Goal: Transaction & Acquisition: Purchase product/service

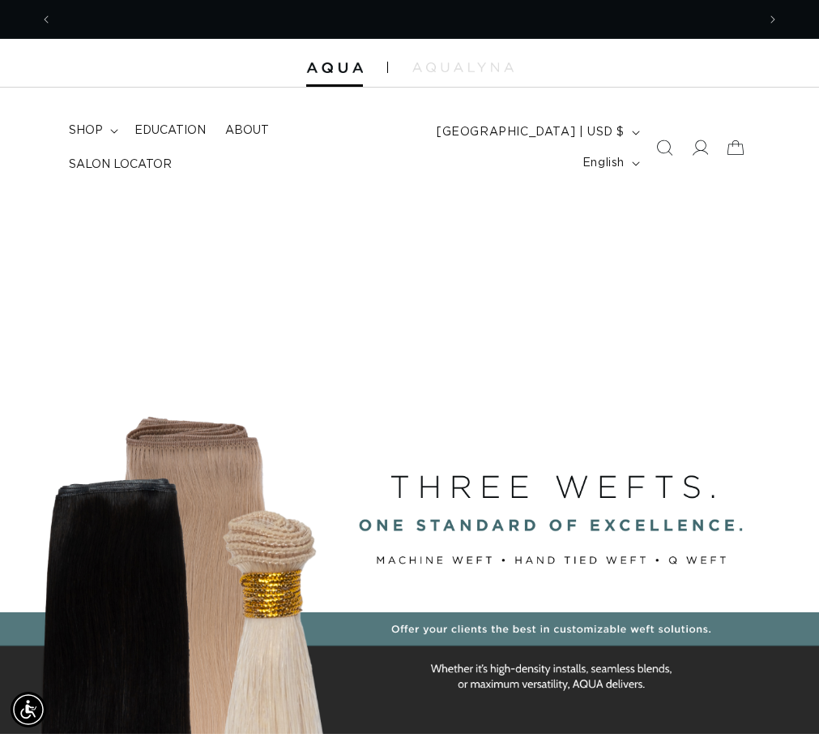
scroll to position [0, 704]
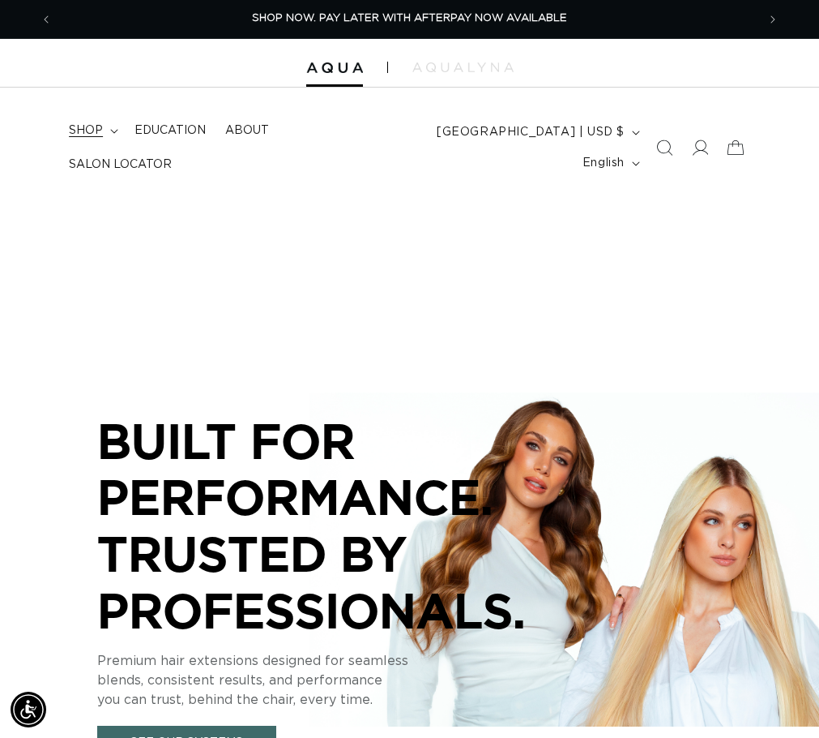
click at [104, 130] on summary "shop" at bounding box center [92, 130] width 66 height 34
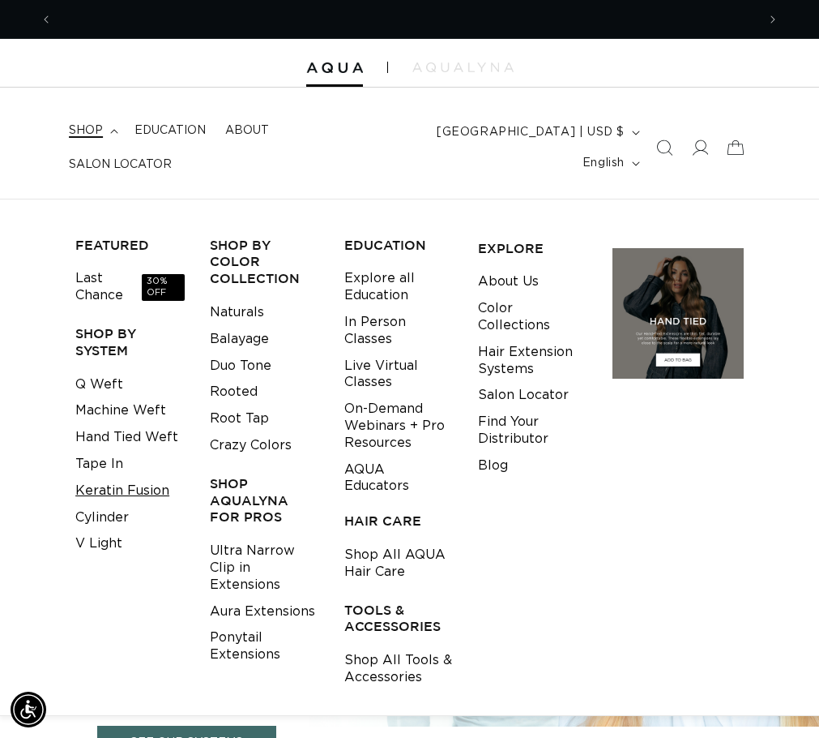
click at [127, 485] on link "Keratin Fusion" at bounding box center [122, 490] width 94 height 27
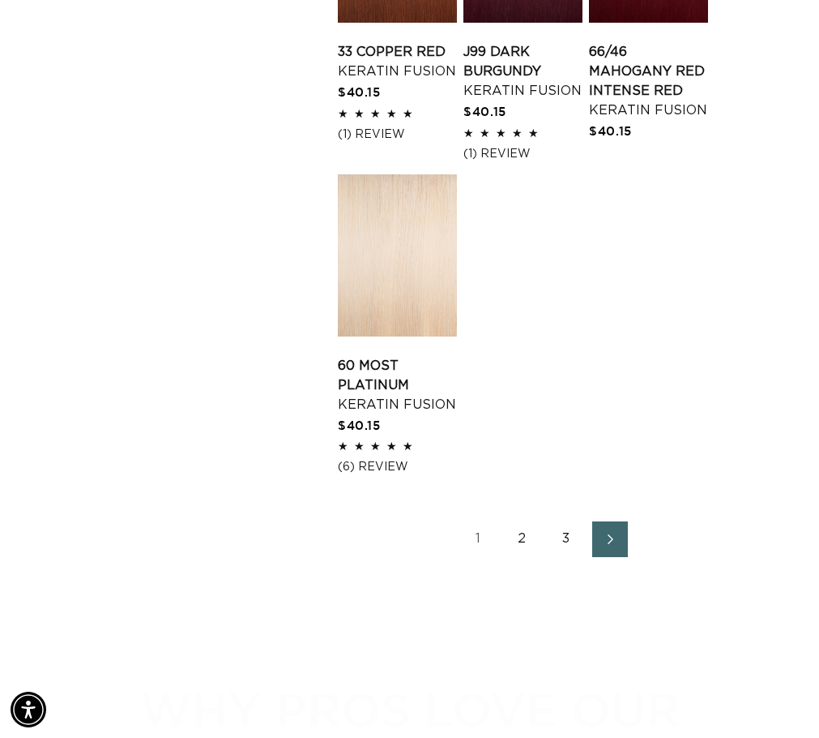
scroll to position [2188, 0]
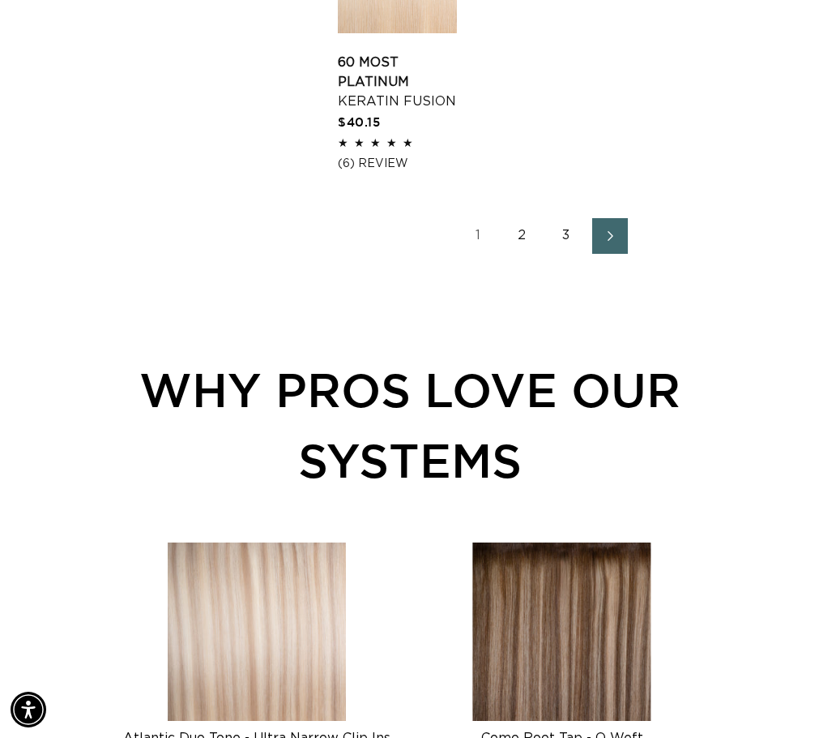
click at [541, 254] on link "2" at bounding box center [523, 236] width 36 height 36
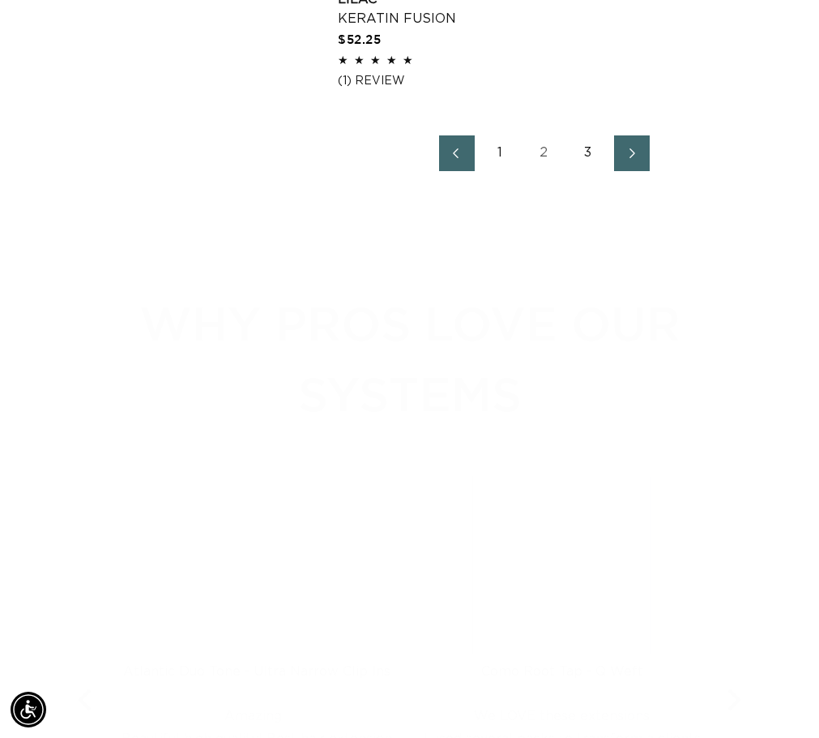
scroll to position [2188, 0]
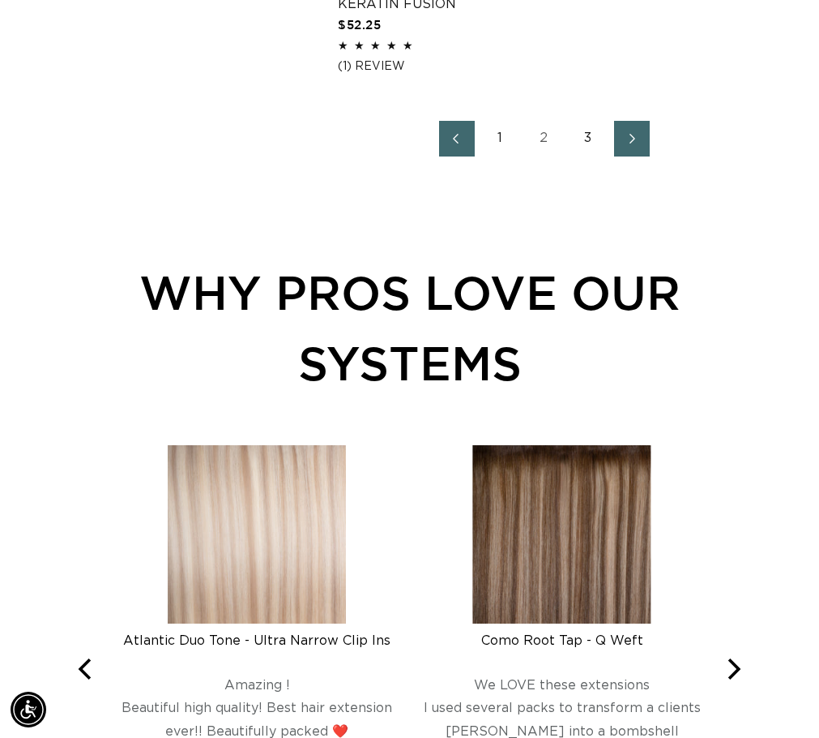
click at [606, 156] on link "3" at bounding box center [589, 139] width 36 height 36
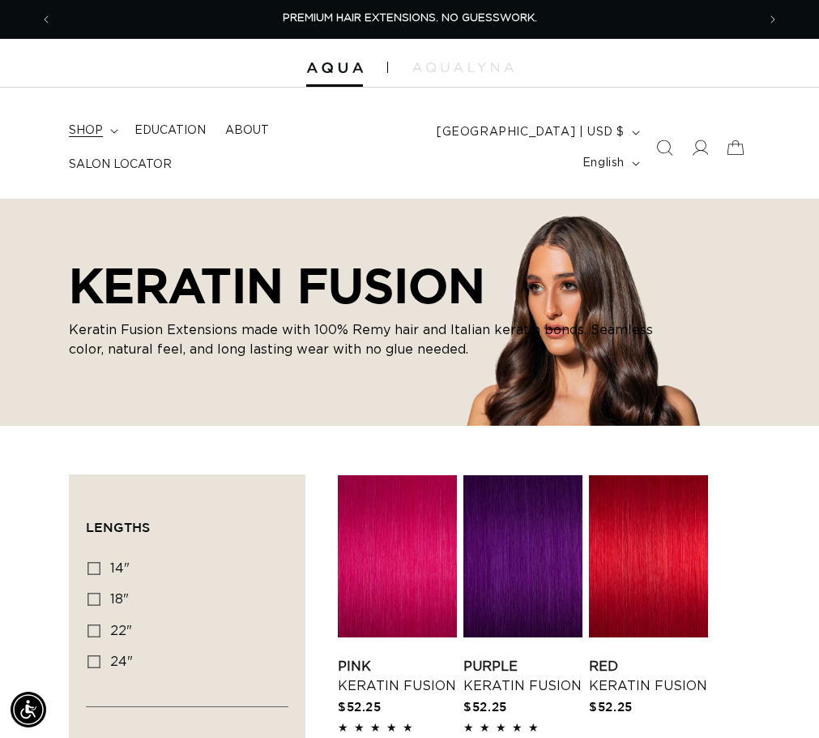
click at [118, 135] on summary "shop" at bounding box center [92, 130] width 66 height 34
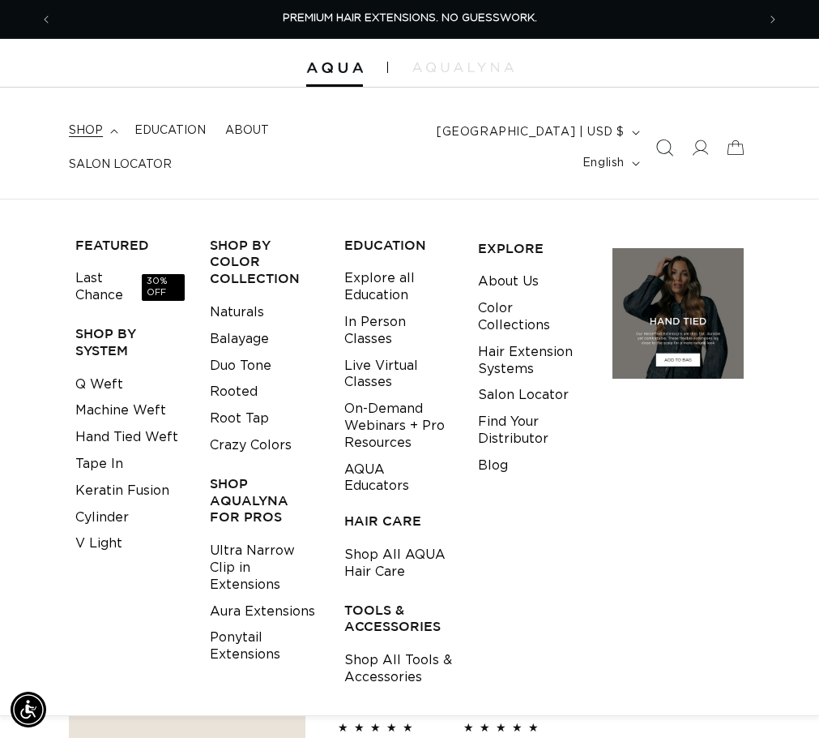
click at [663, 151] on icon "Search" at bounding box center [664, 147] width 17 height 17
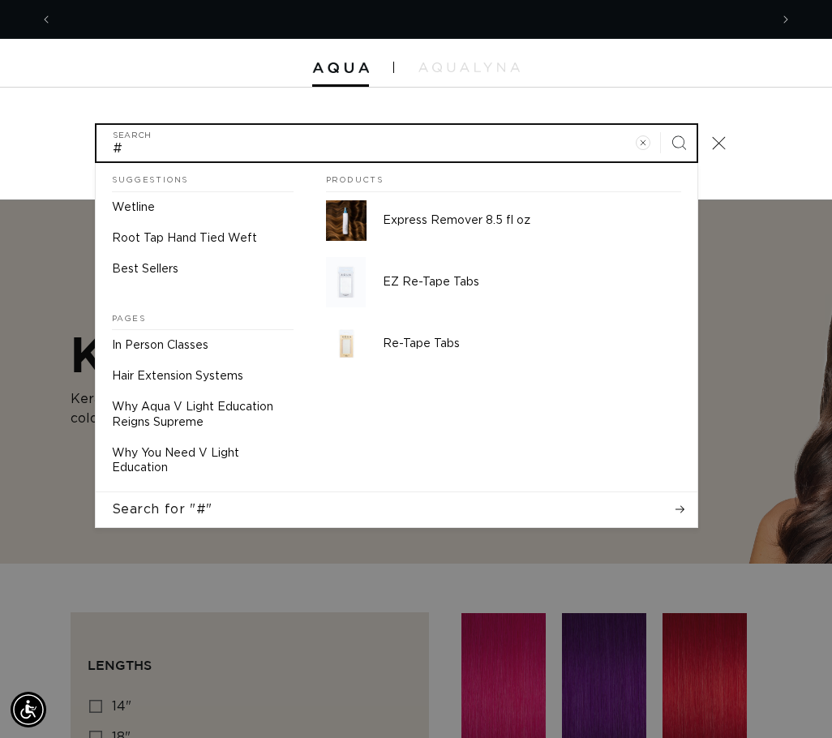
scroll to position [0, 1433]
type input "#62"
click at [661, 125] on button "Search" at bounding box center [679, 143] width 36 height 36
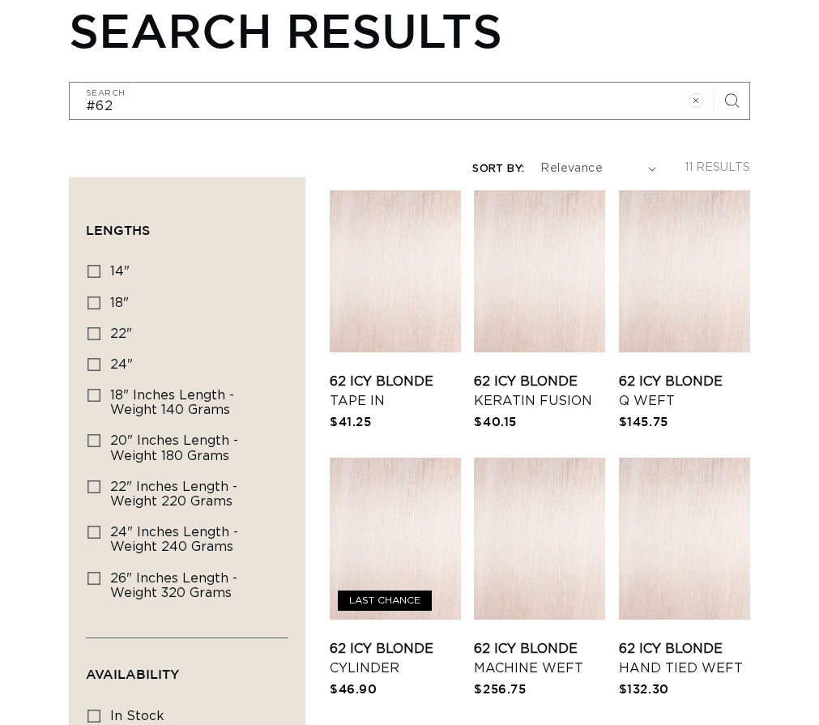
scroll to position [243, 0]
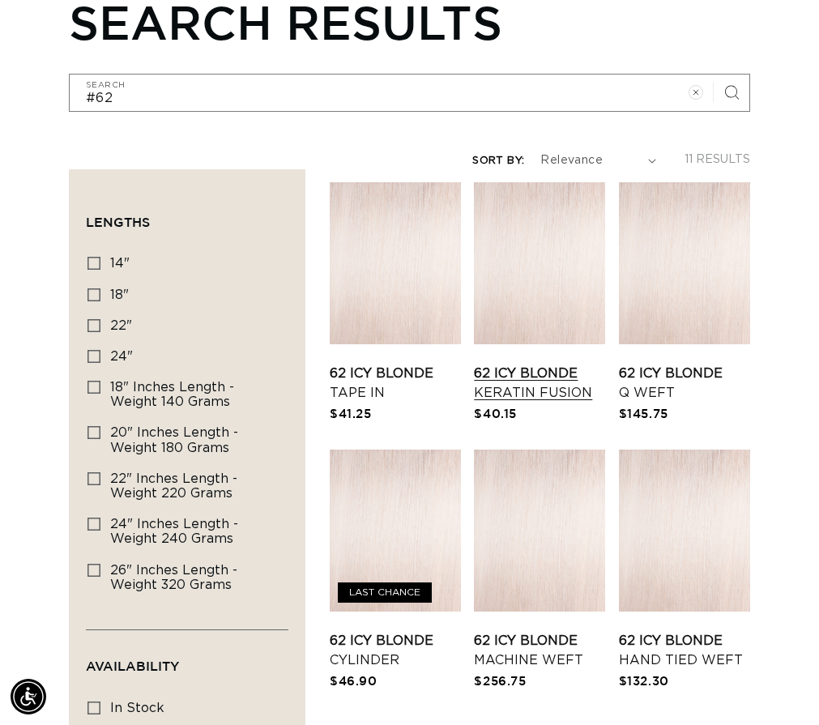
click at [587, 403] on link "62 Icy Blonde Keratin Fusion" at bounding box center [539, 383] width 131 height 39
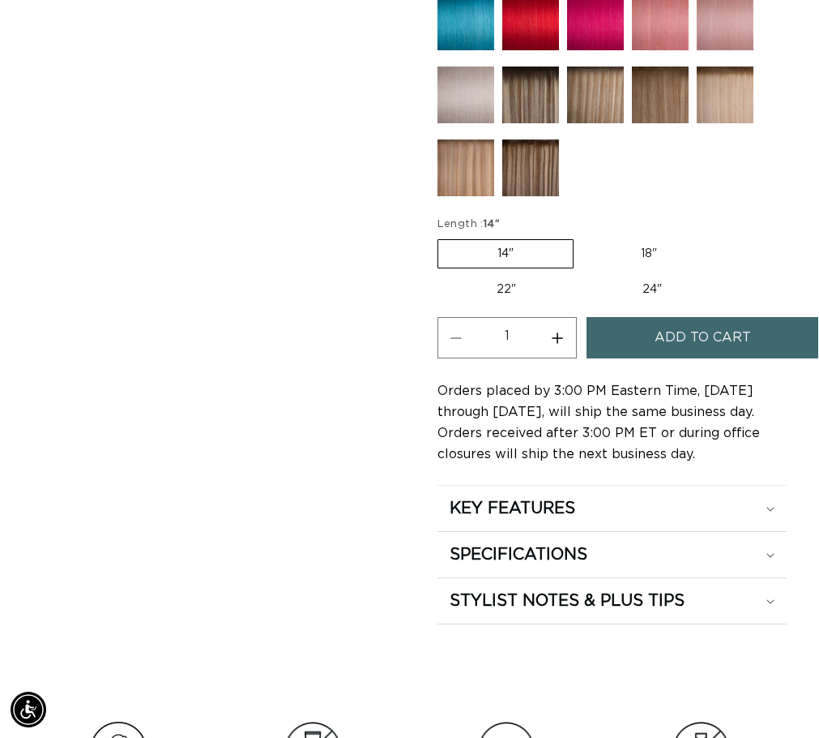
scroll to position [1135, 0]
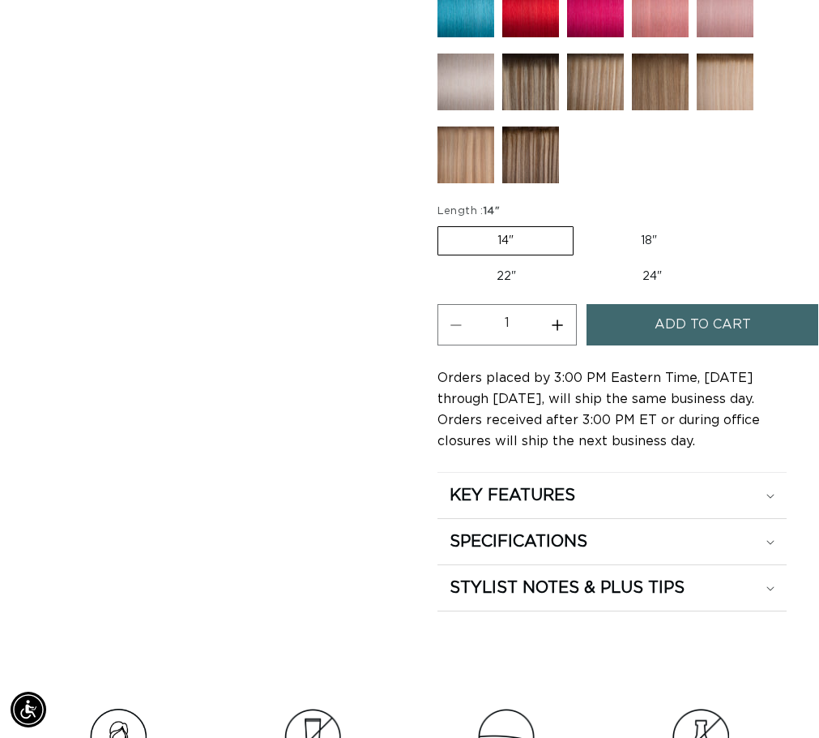
click at [661, 254] on label "18" Variant sold out or unavailable" at bounding box center [649, 241] width 135 height 28
click at [583, 224] on input "18" Variant sold out or unavailable" at bounding box center [582, 223] width 1 height 1
radio input "true"
click at [555, 345] on button "Increase quantity for 62 Icy Blonde - Keratin Fusion" at bounding box center [558, 324] width 36 height 41
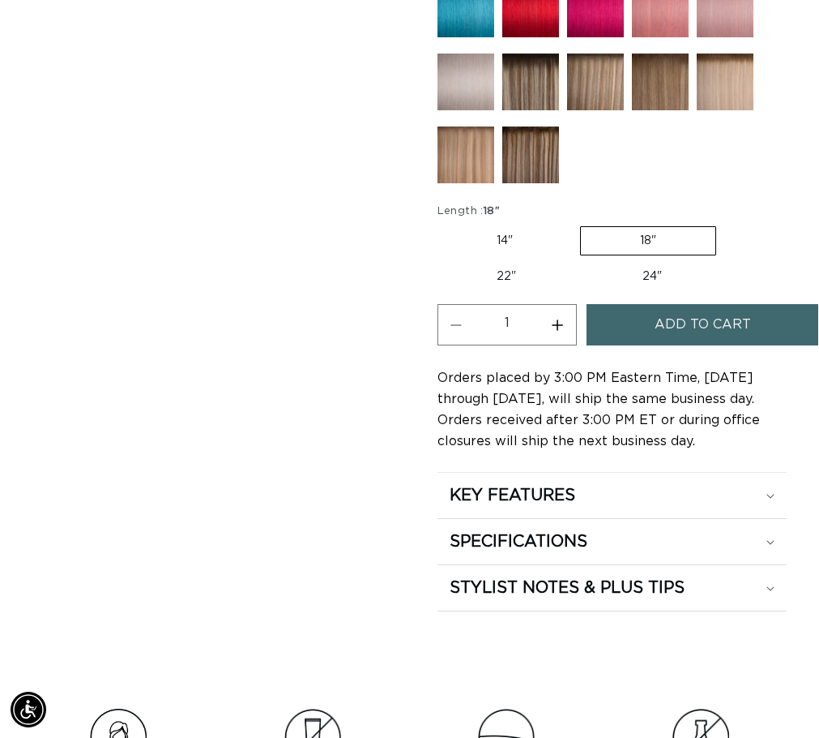
type input "2"
click at [698, 345] on span "Add to cart" at bounding box center [703, 324] width 96 height 41
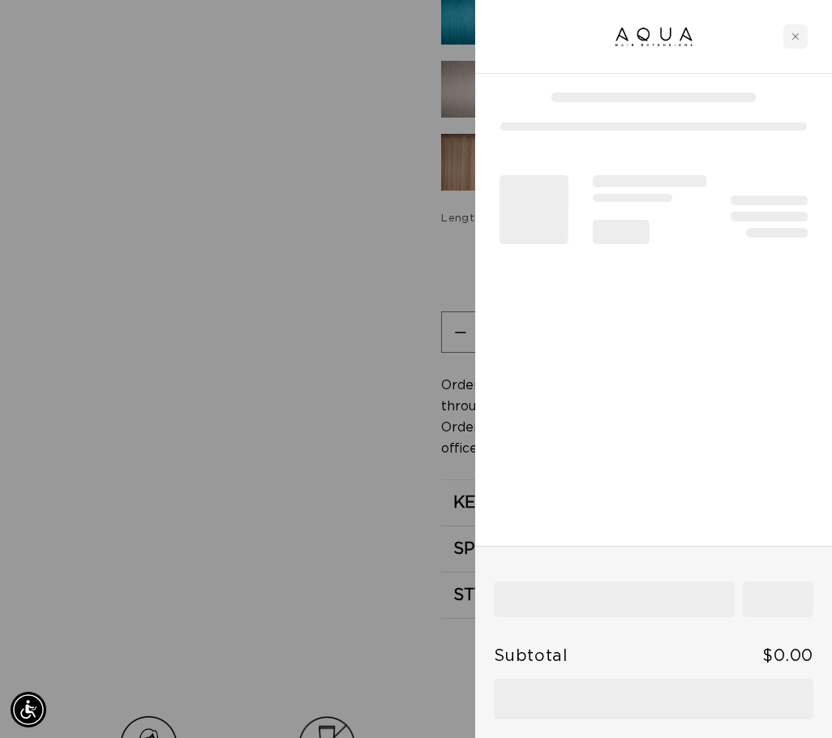
scroll to position [0, 1433]
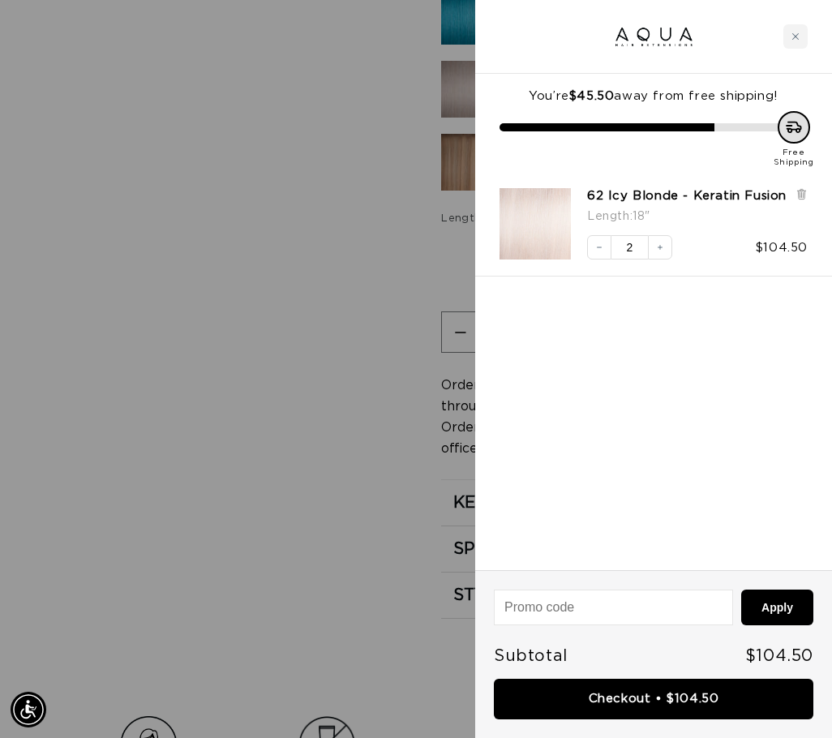
click at [221, 269] on div at bounding box center [416, 369] width 832 height 738
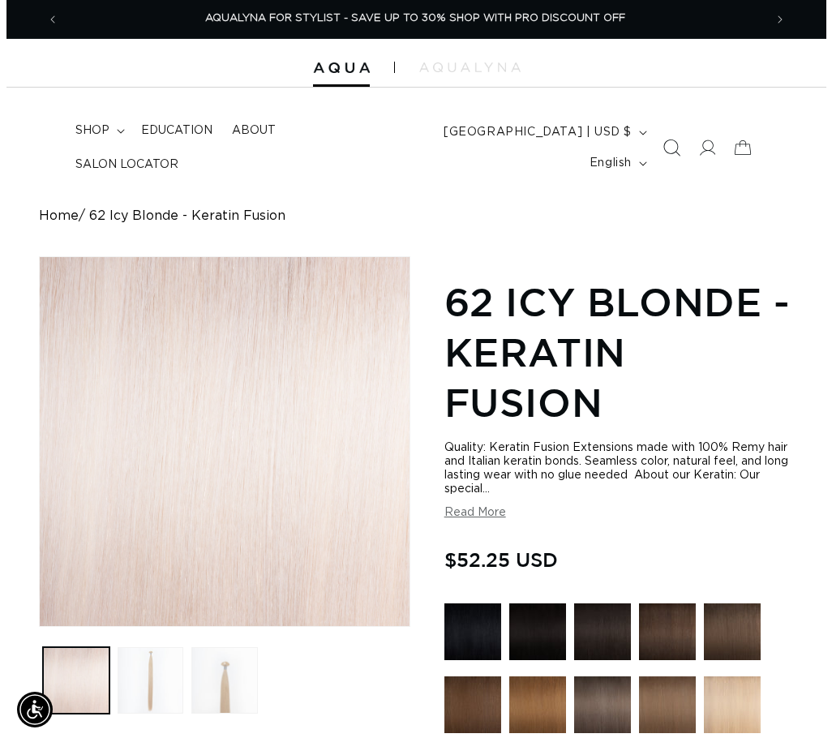
scroll to position [0, 0]
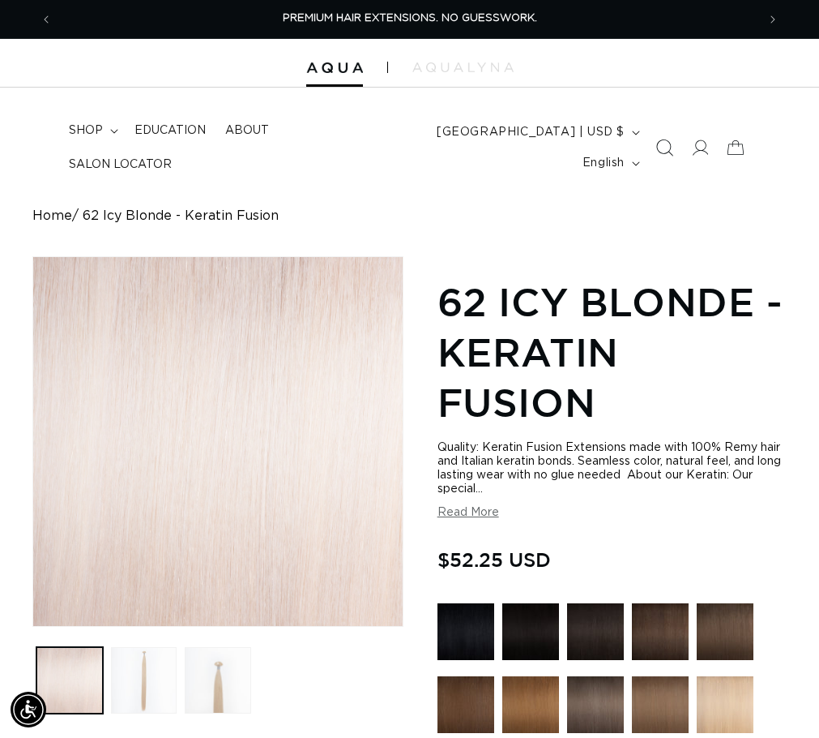
click at [674, 145] on span "Search" at bounding box center [665, 148] width 36 height 36
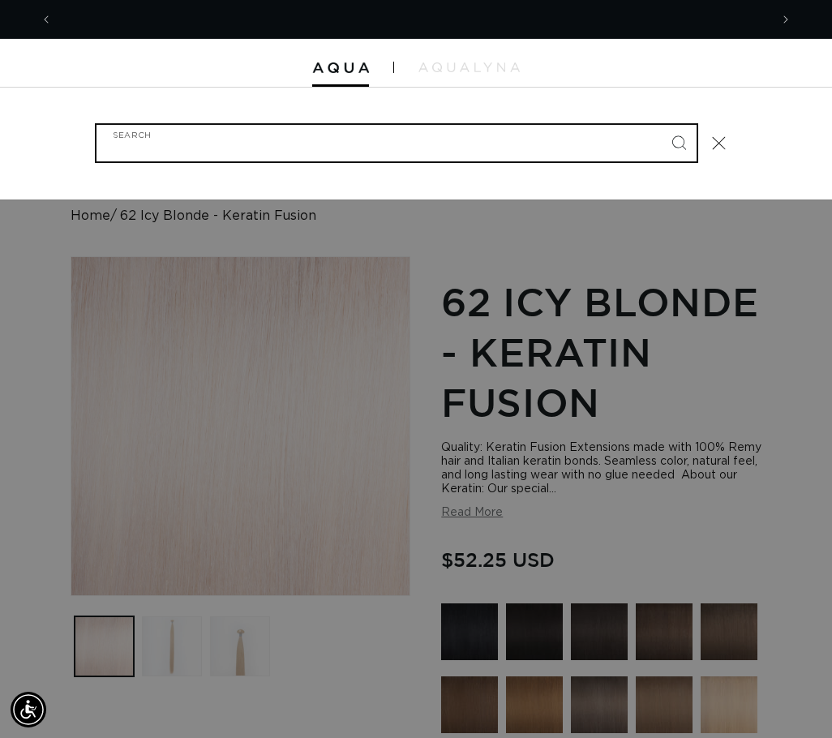
scroll to position [0, 716]
type input "60a"
click at [661, 125] on button "Search" at bounding box center [679, 143] width 36 height 36
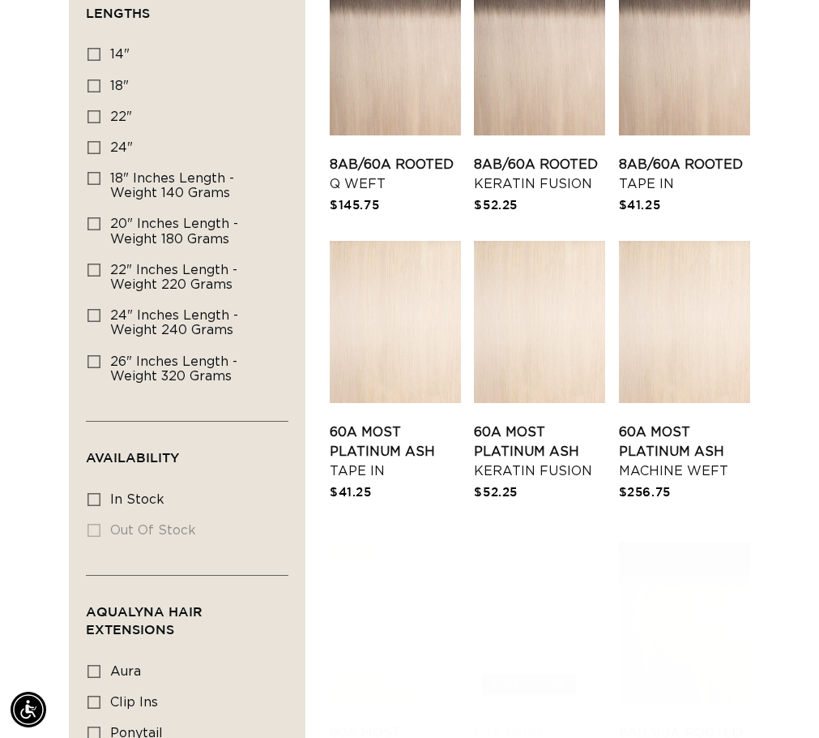
scroll to position [486, 0]
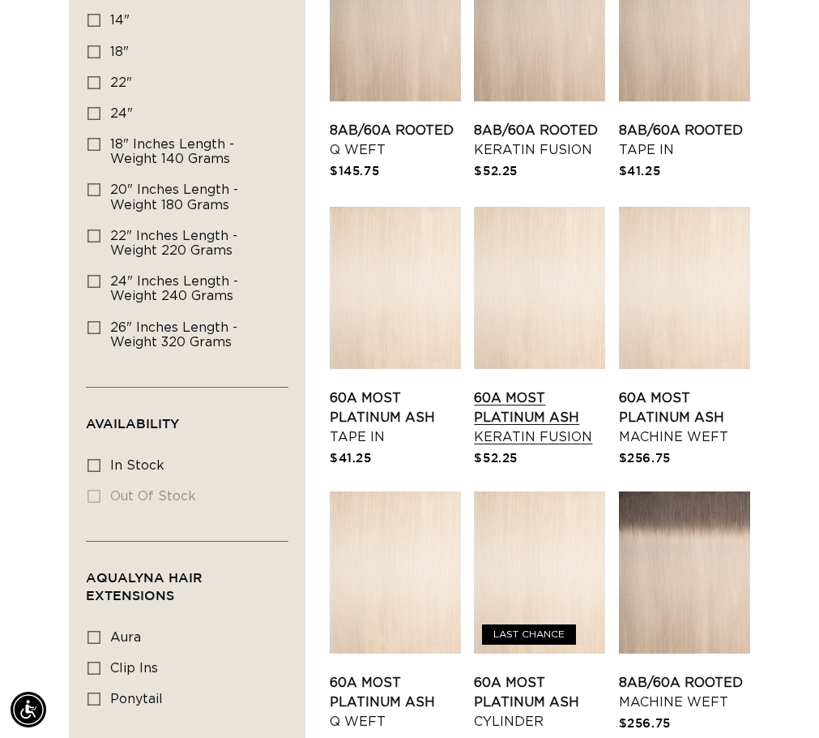
click at [581, 428] on link "60A Most Platinum Ash Keratin Fusion" at bounding box center [539, 417] width 131 height 58
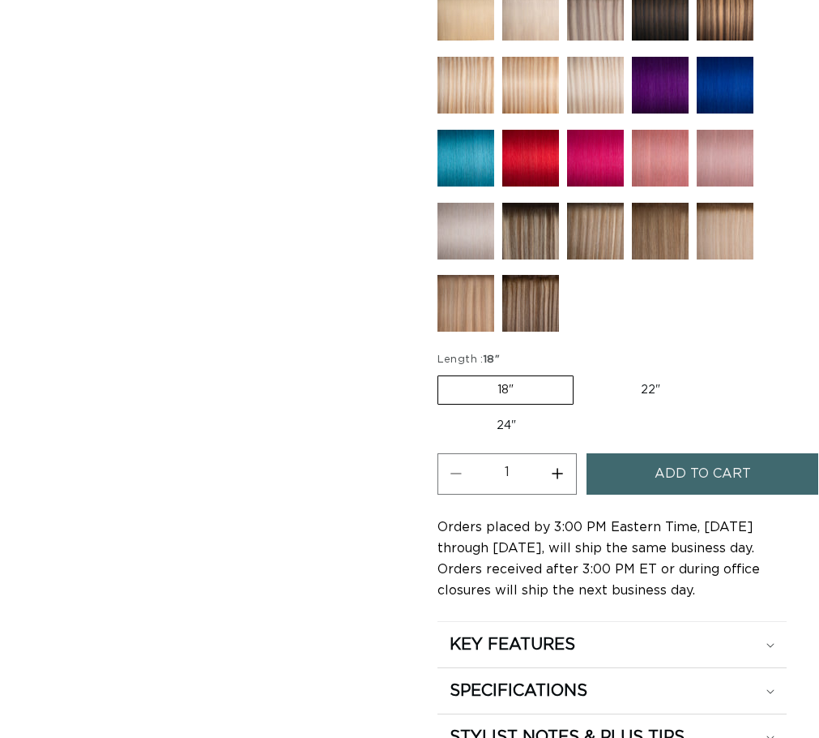
scroll to position [1054, 0]
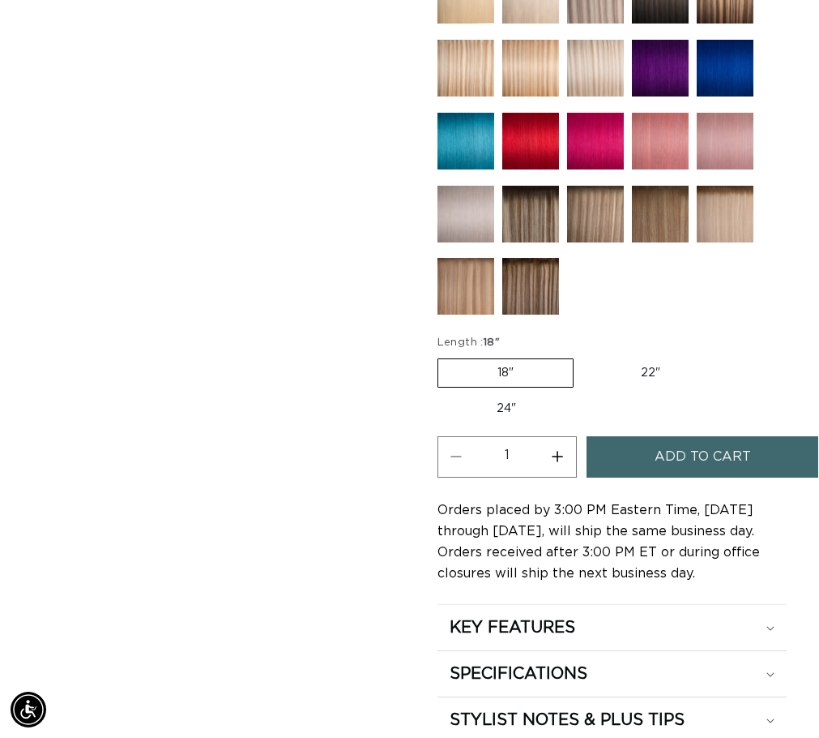
click at [564, 477] on button "Increase quantity for 60A Most Platinum Ash - Keratin Fusion" at bounding box center [558, 456] width 36 height 41
type input "2"
click at [681, 477] on span "Add to cart" at bounding box center [703, 456] width 96 height 41
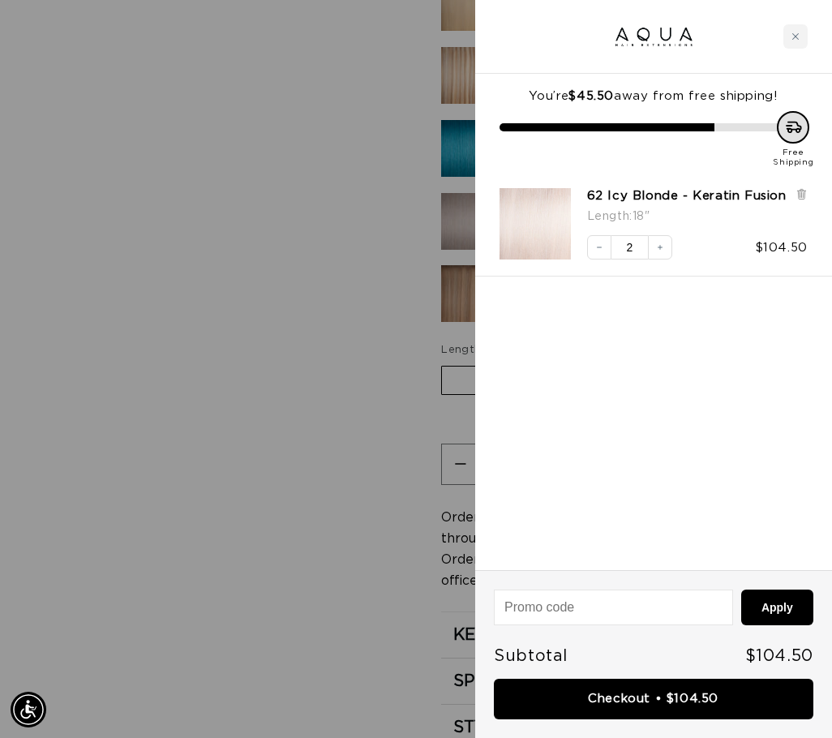
scroll to position [0, 716]
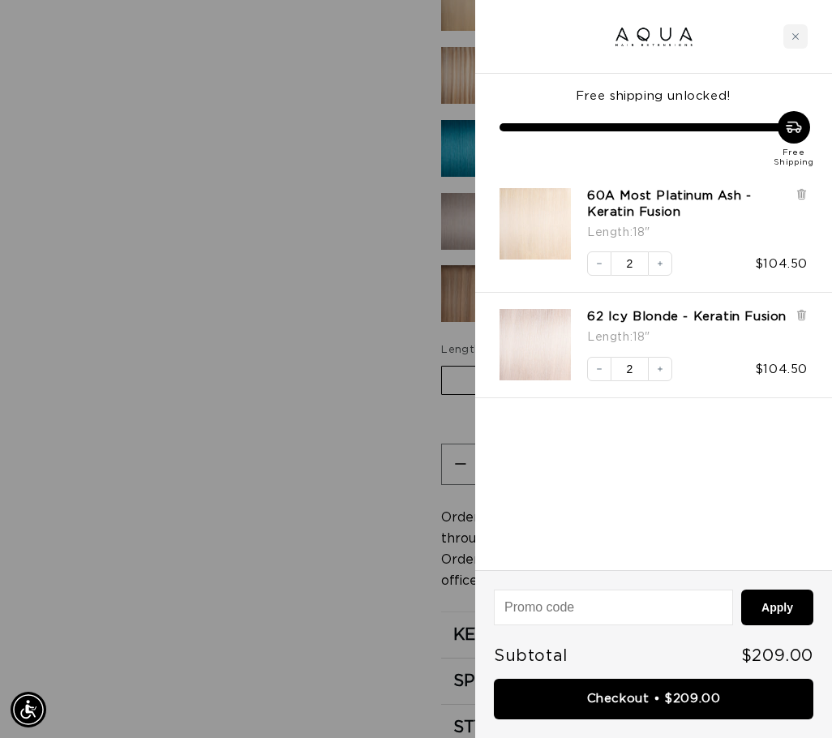
click at [355, 217] on div at bounding box center [416, 369] width 832 height 738
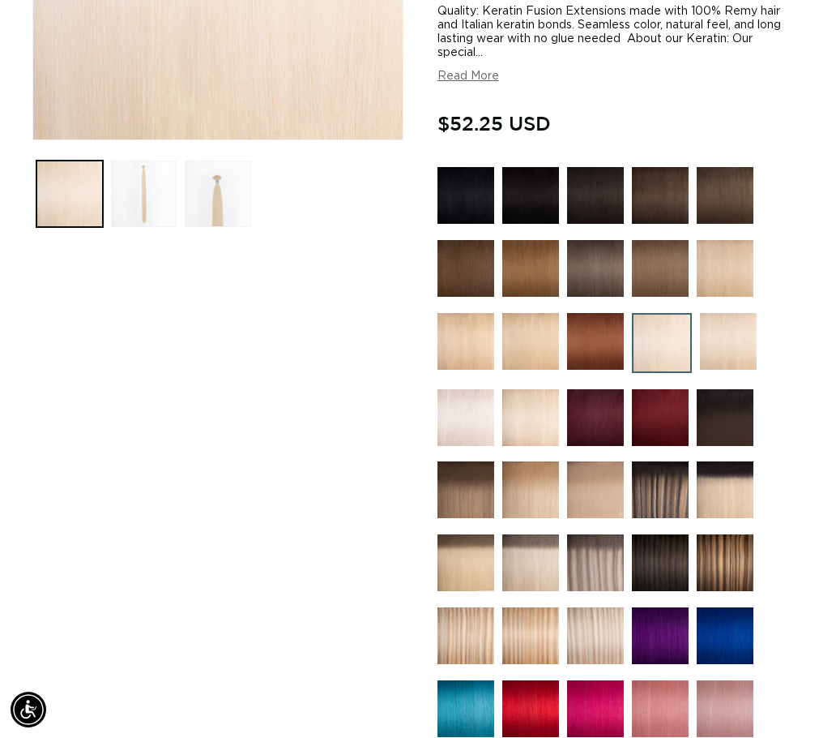
scroll to position [0, 0]
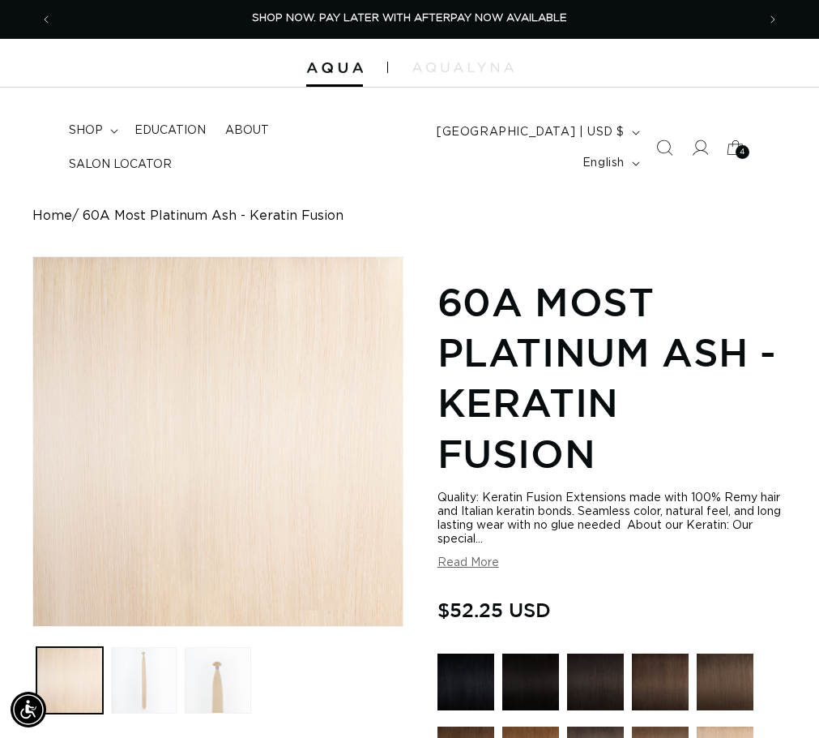
drag, startPoint x: 732, startPoint y: 151, endPoint x: 743, endPoint y: 259, distance: 108.4
click at [732, 151] on icon at bounding box center [736, 148] width 36 height 36
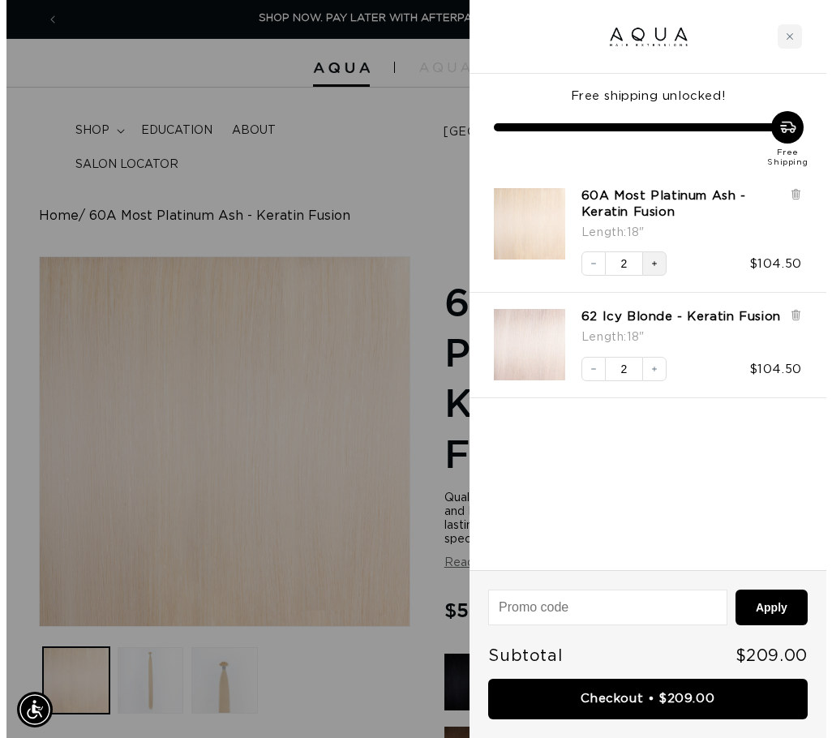
scroll to position [0, 716]
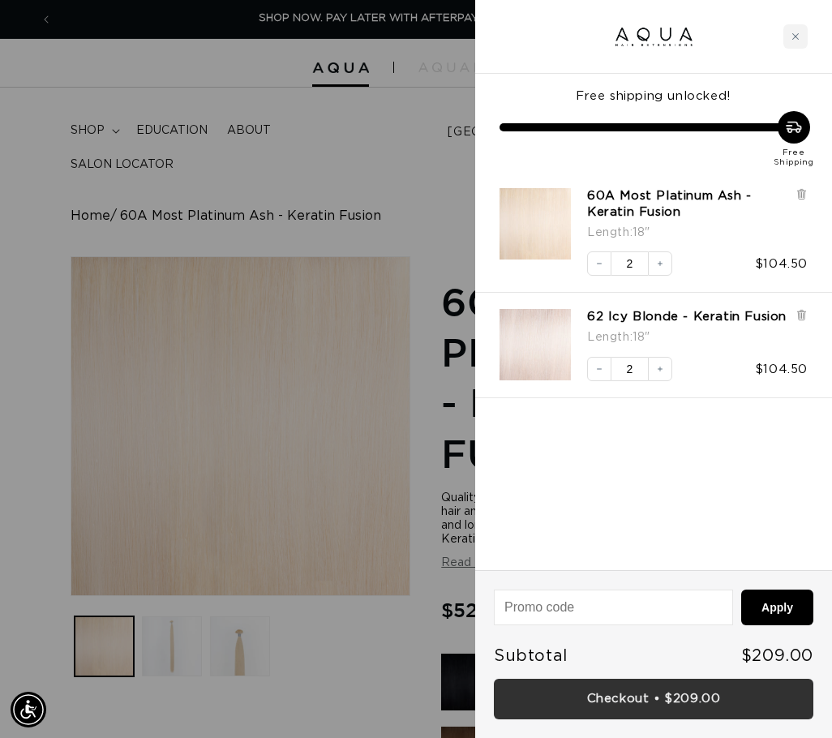
click at [652, 701] on link "Checkout • $209.00" at bounding box center [653, 698] width 319 height 41
